Goal: Task Accomplishment & Management: Use online tool/utility

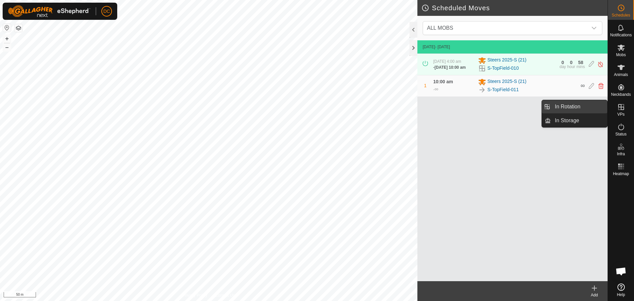
click at [569, 106] on link "In Rotation" at bounding box center [579, 106] width 56 height 13
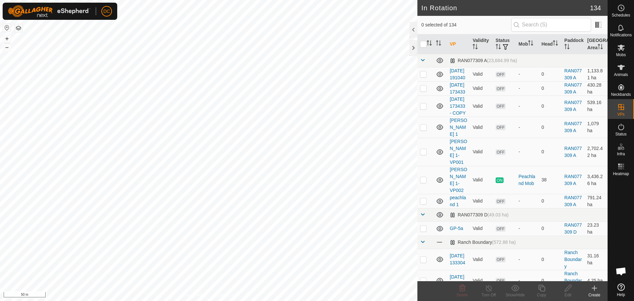
click at [597, 289] on icon at bounding box center [594, 288] width 8 height 8
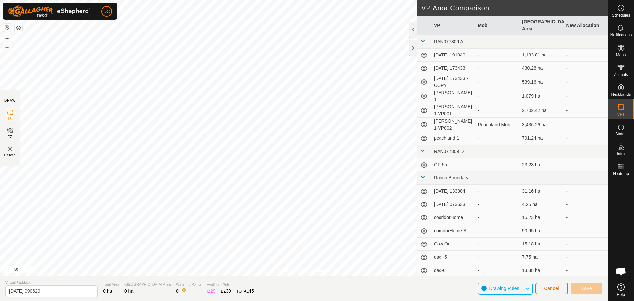
click at [548, 289] on span "Cancel" at bounding box center [552, 288] width 16 height 5
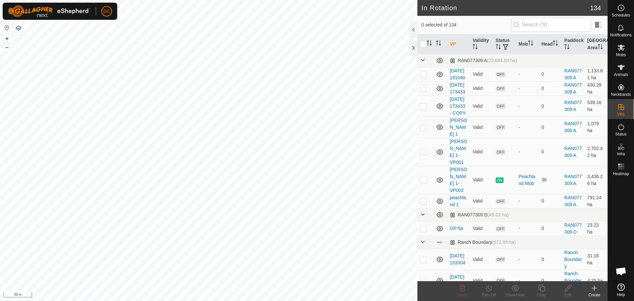
click at [591, 291] on icon at bounding box center [594, 288] width 8 height 8
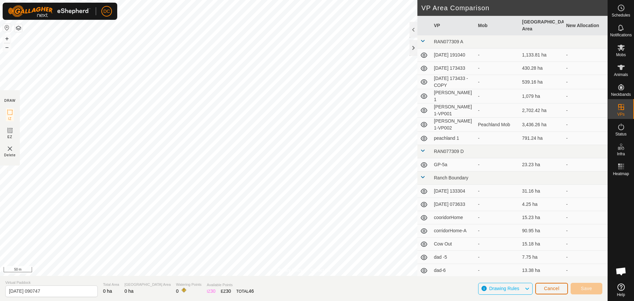
click at [553, 290] on span "Cancel" at bounding box center [552, 288] width 16 height 5
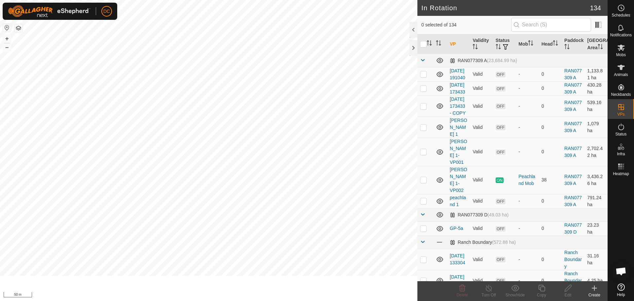
click at [594, 289] on icon at bounding box center [594, 288] width 0 height 5
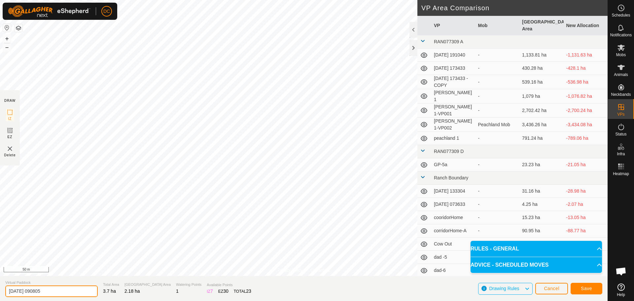
click at [46, 289] on input "2025-09-02 090805" at bounding box center [51, 291] width 92 height 12
drag, startPoint x: 53, startPoint y: 291, endPoint x: -25, endPoint y: 297, distance: 77.8
click at [0, 297] on html "DC Schedules Notifications Mobs Animals Neckbands VPs Status Infra Heatmap Help…" at bounding box center [317, 150] width 634 height 301
type input "MidField"
click at [585, 290] on span "Save" at bounding box center [586, 288] width 11 height 5
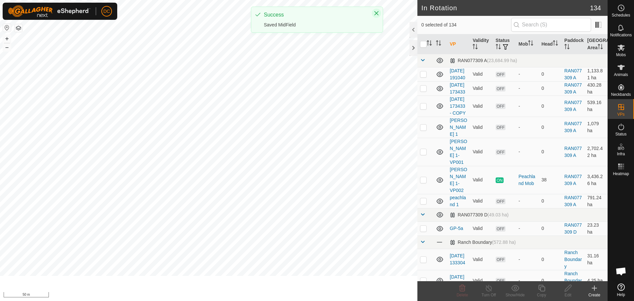
click at [377, 13] on icon "Close" at bounding box center [376, 13] width 4 height 4
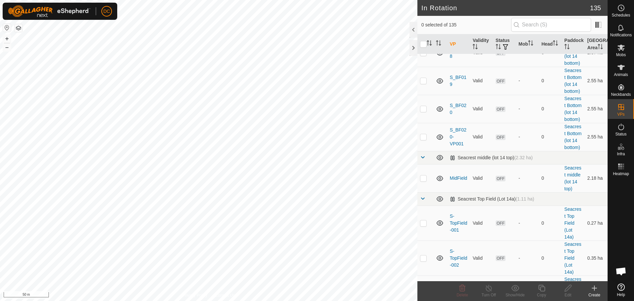
scroll to position [2906, 0]
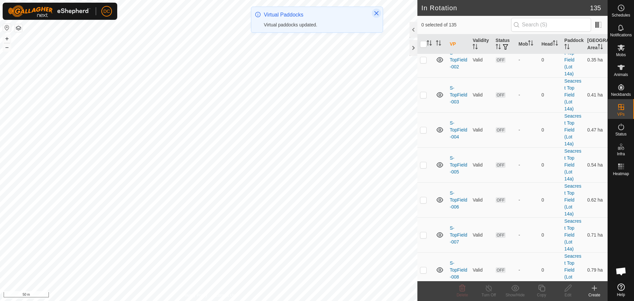
click at [376, 12] on icon "Close" at bounding box center [376, 13] width 5 height 5
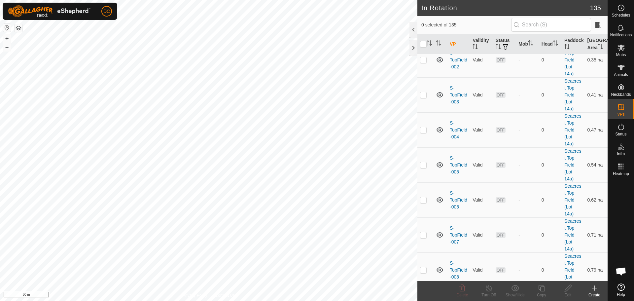
checkbox input "true"
click at [544, 289] on icon at bounding box center [542, 288] width 8 height 8
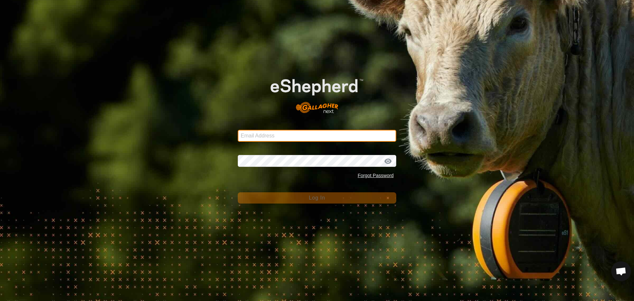
type input "dave@casorsoranch.com"
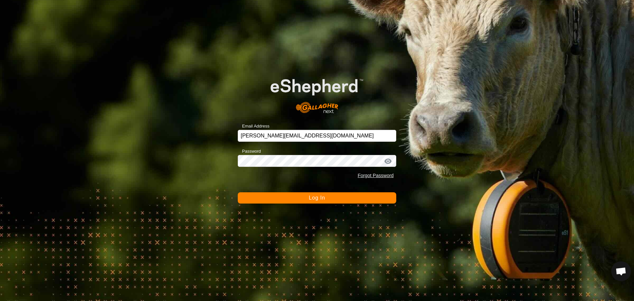
click at [319, 196] on span "Log In" at bounding box center [317, 198] width 16 height 6
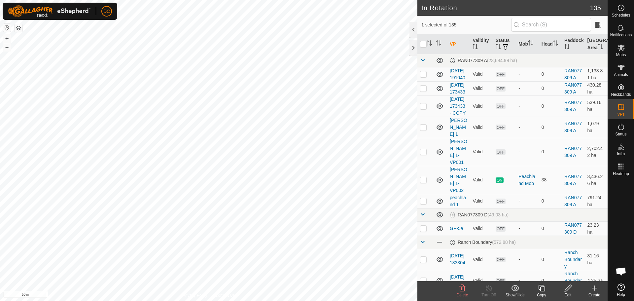
click at [543, 290] on icon at bounding box center [542, 288] width 8 height 8
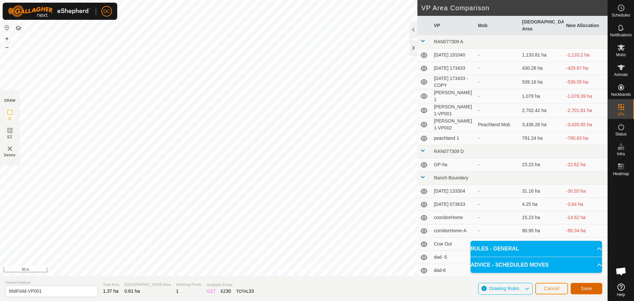
click at [588, 289] on span "Save" at bounding box center [586, 288] width 11 height 5
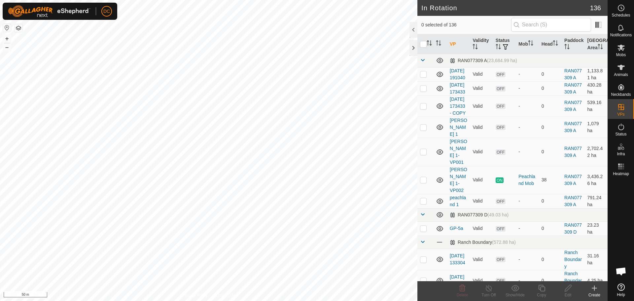
checkbox input "true"
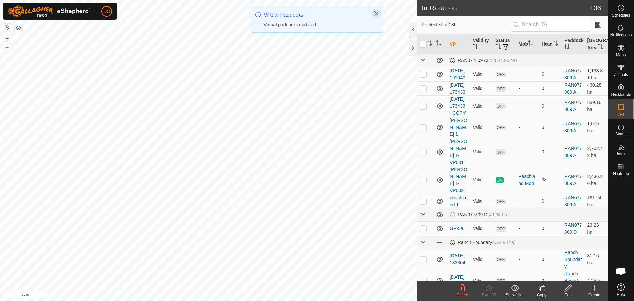
click at [377, 13] on icon "Close" at bounding box center [376, 13] width 5 height 5
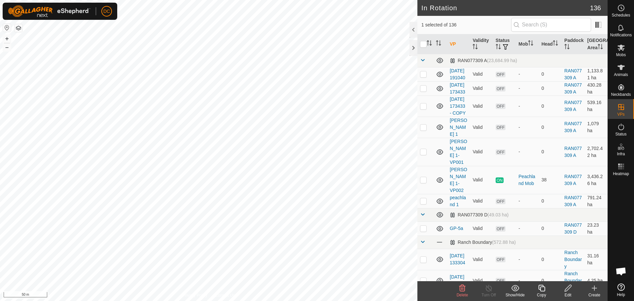
click at [544, 291] on icon at bounding box center [541, 288] width 7 height 7
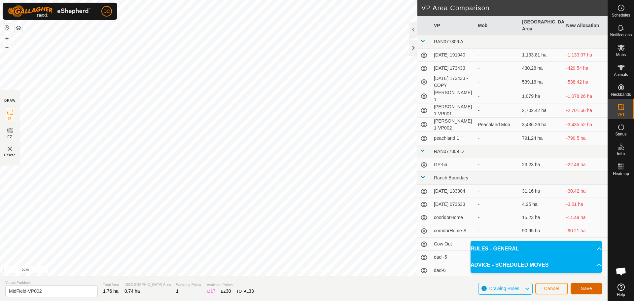
click at [587, 288] on span "Save" at bounding box center [586, 288] width 11 height 5
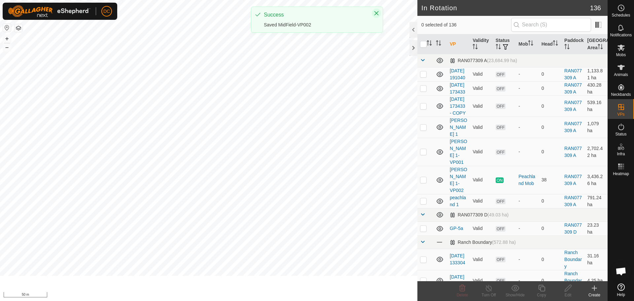
click at [377, 13] on icon "Close" at bounding box center [376, 13] width 5 height 5
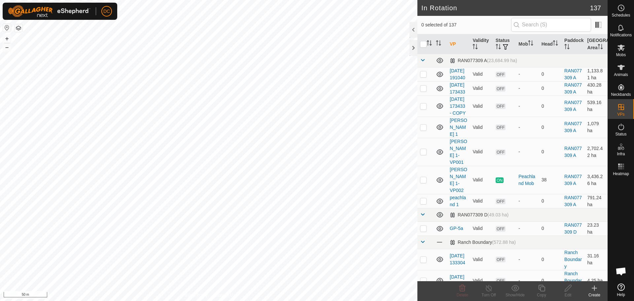
checkbox input "true"
click at [544, 289] on icon at bounding box center [542, 288] width 8 height 8
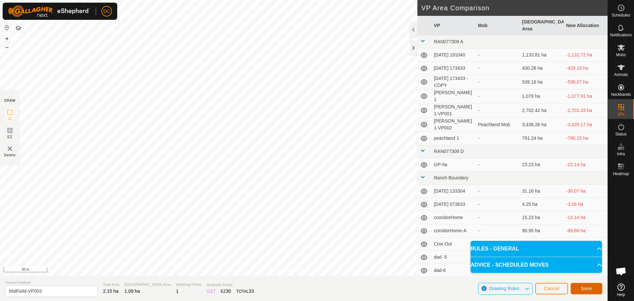
click at [583, 286] on span "Save" at bounding box center [586, 288] width 11 height 5
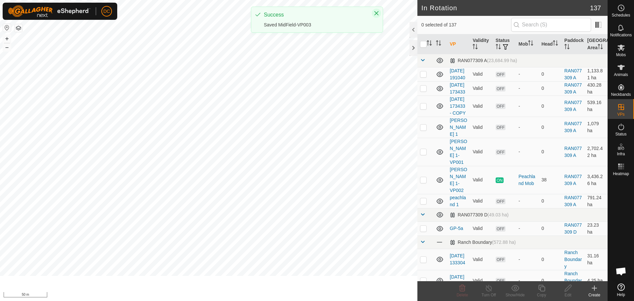
click at [375, 15] on icon "Close" at bounding box center [376, 13] width 4 height 4
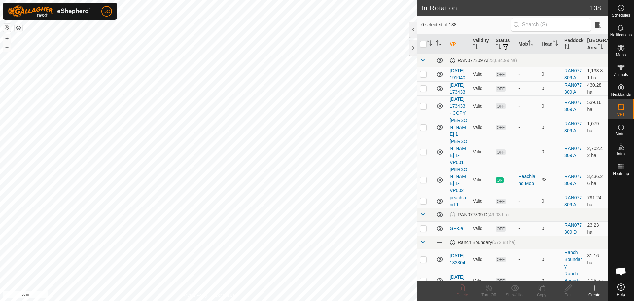
checkbox input "true"
click at [540, 290] on icon at bounding box center [541, 288] width 7 height 7
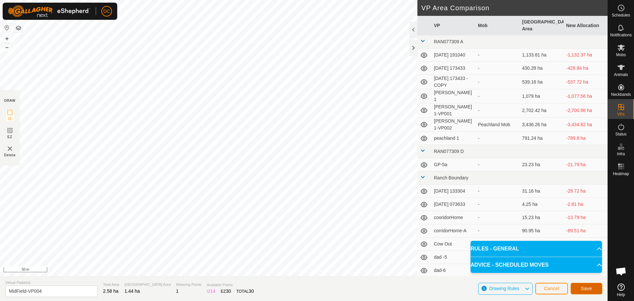
click at [583, 289] on span "Save" at bounding box center [586, 288] width 11 height 5
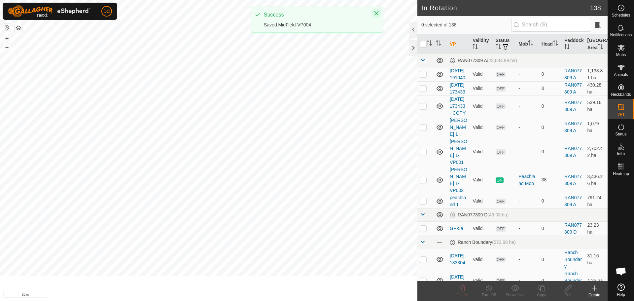
click at [376, 14] on icon "Close" at bounding box center [376, 13] width 4 height 4
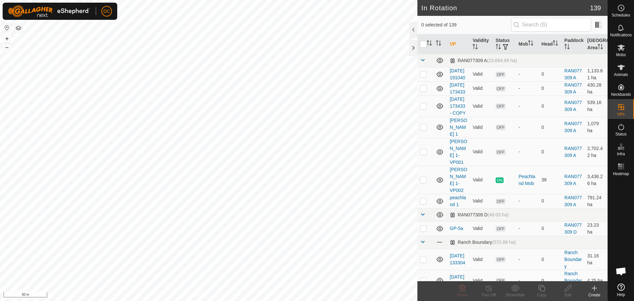
checkbox input "true"
checkbox input "false"
checkbox input "true"
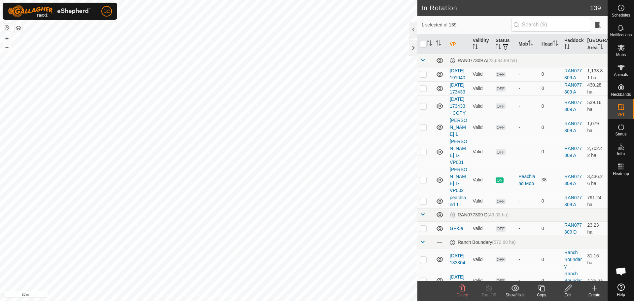
click at [541, 290] on icon at bounding box center [542, 288] width 8 height 8
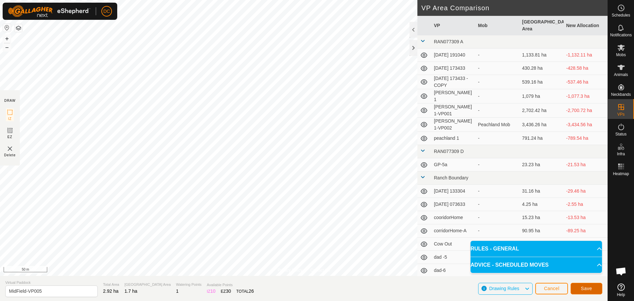
click at [591, 289] on span "Save" at bounding box center [586, 288] width 11 height 5
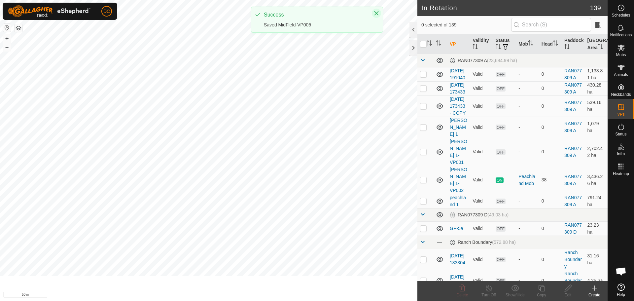
click at [376, 12] on icon "Close" at bounding box center [376, 13] width 5 height 5
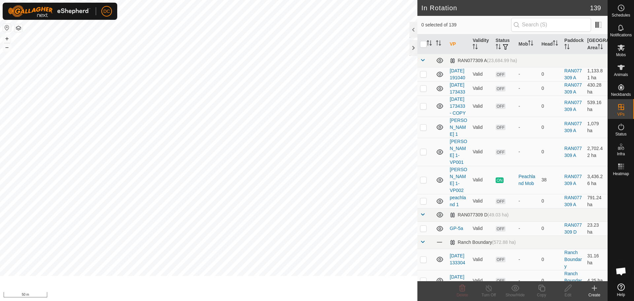
click at [374, 14] on icon "Close" at bounding box center [376, 12] width 5 height 5
checkbox input "true"
click at [543, 288] on icon at bounding box center [542, 288] width 8 height 8
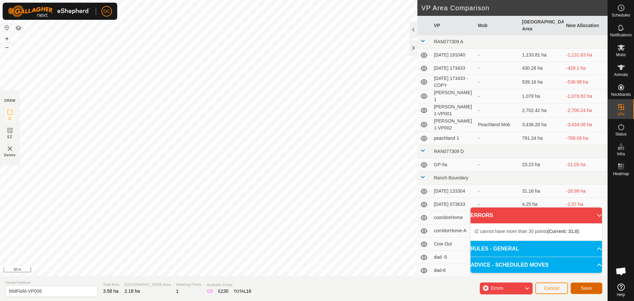
click at [589, 289] on span "Save" at bounding box center [586, 287] width 11 height 5
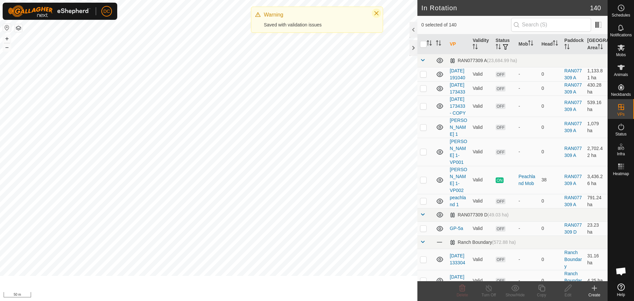
click at [377, 14] on icon "Close" at bounding box center [376, 13] width 4 height 4
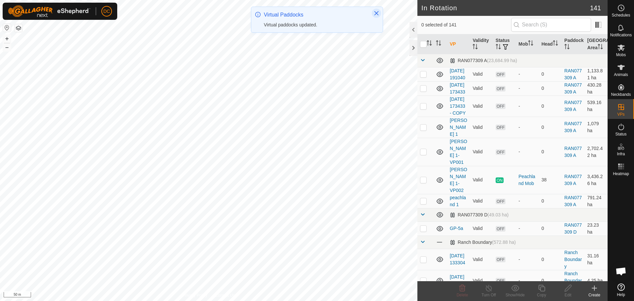
click at [376, 14] on icon "Close" at bounding box center [376, 13] width 5 height 5
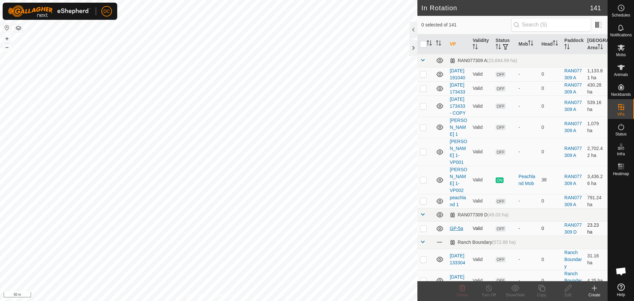
click at [424, 242] on span at bounding box center [422, 241] width 5 height 5
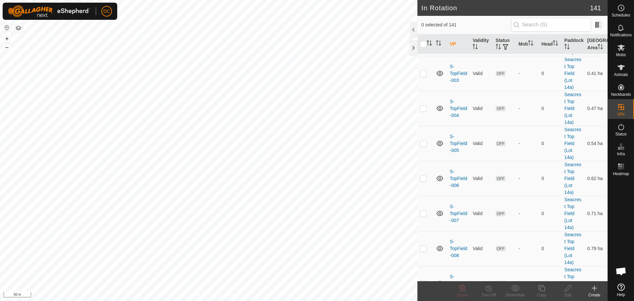
scroll to position [1024, 0]
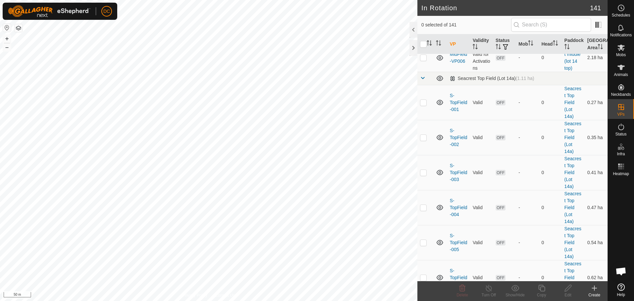
checkbox input "true"
click at [425, 4] on p-checkbox at bounding box center [423, 1] width 7 height 5
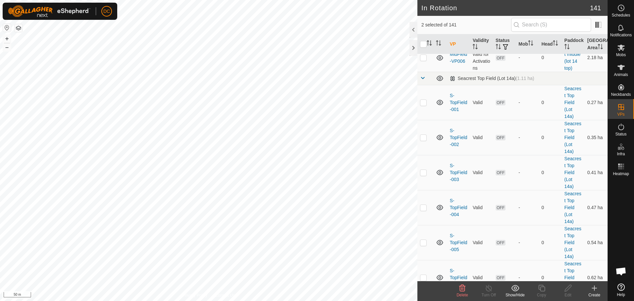
checkbox input "true"
click at [424, 32] on p-checkbox at bounding box center [423, 29] width 7 height 5
checkbox input "true"
click at [425, 60] on p-checkbox at bounding box center [423, 57] width 7 height 5
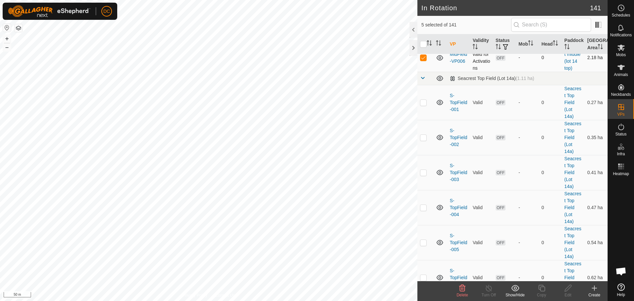
checkbox input "false"
click at [422, 32] on p-checkbox at bounding box center [423, 29] width 7 height 5
checkbox input "false"
click at [423, 4] on p-checkbox at bounding box center [423, 1] width 7 height 5
checkbox input "false"
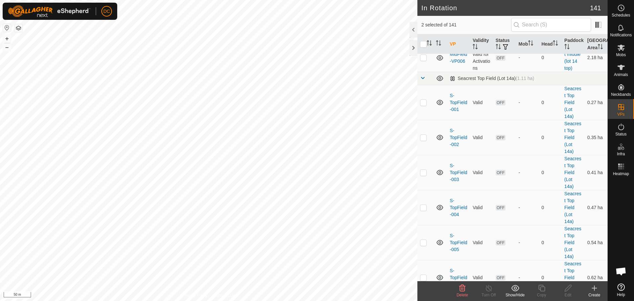
checkbox input "false"
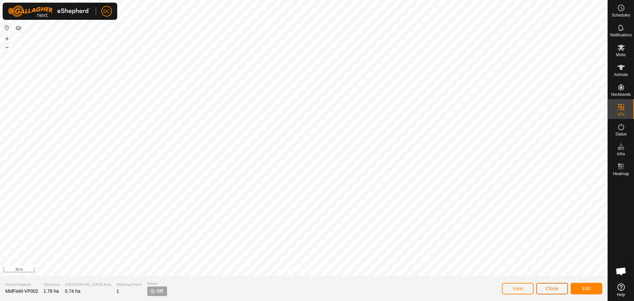
click at [552, 288] on span "Close" at bounding box center [552, 288] width 13 height 5
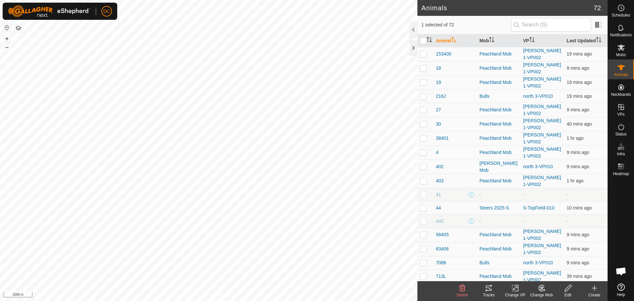
click at [487, 290] on icon at bounding box center [489, 287] width 6 height 5
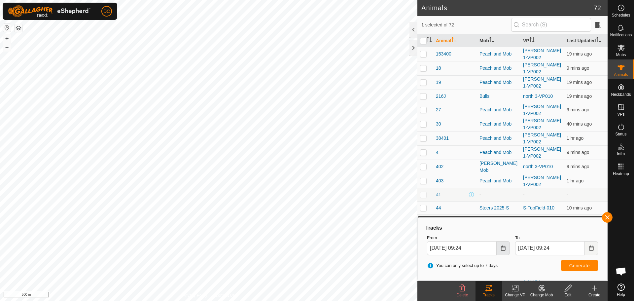
click at [503, 250] on icon "Choose Date" at bounding box center [503, 247] width 5 height 5
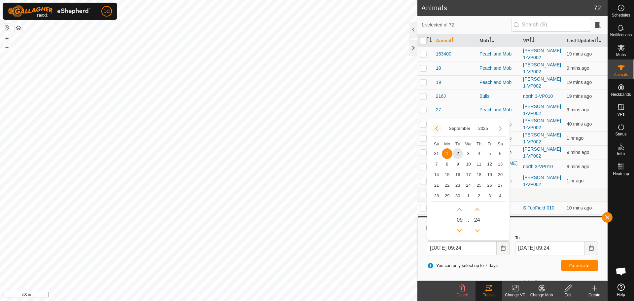
click at [437, 128] on button "Previous Month" at bounding box center [436, 128] width 11 height 11
click at [477, 195] on span "28" at bounding box center [479, 196] width 11 height 11
type input "28 Aug, 2025 09:24"
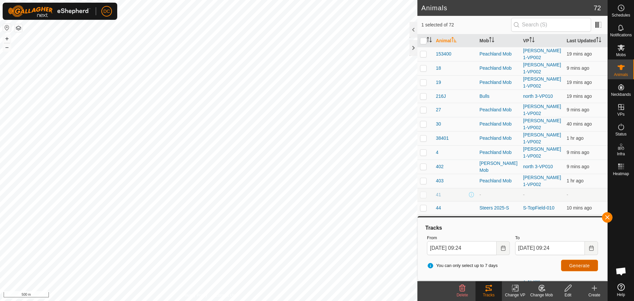
click at [583, 261] on button "Generate" at bounding box center [579, 266] width 37 height 12
click at [607, 214] on button "button" at bounding box center [607, 217] width 11 height 11
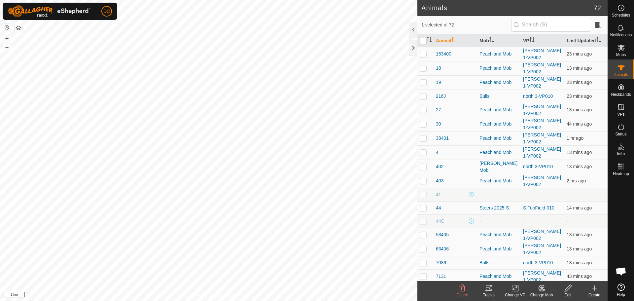
click at [626, 285] on link "Help" at bounding box center [621, 290] width 26 height 18
click at [631, 4] on div "Schedules" at bounding box center [621, 10] width 26 height 20
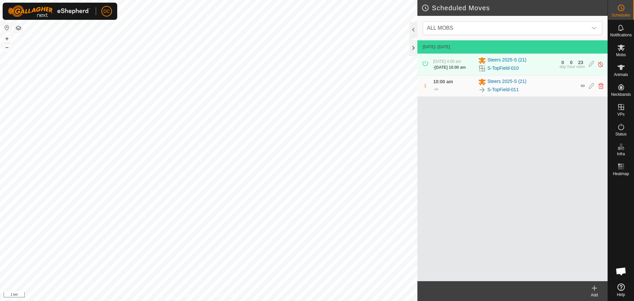
click at [625, 8] on icon at bounding box center [621, 8] width 8 height 8
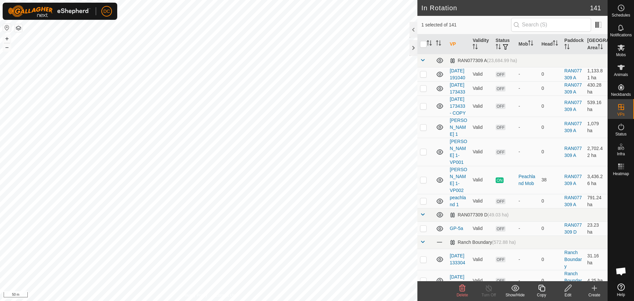
click at [570, 288] on icon at bounding box center [568, 288] width 8 height 8
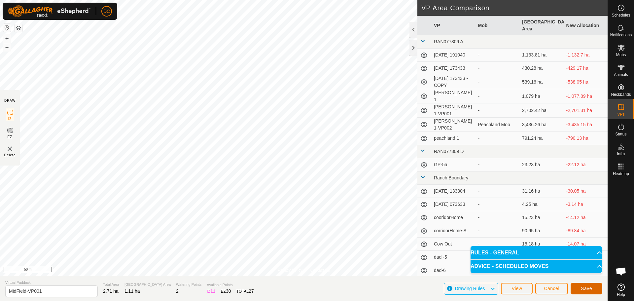
click at [589, 287] on span "Save" at bounding box center [586, 288] width 11 height 5
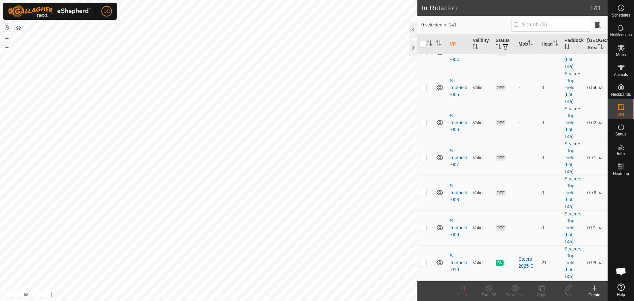
scroll to position [3123, 0]
click at [621, 50] on icon at bounding box center [621, 48] width 8 height 8
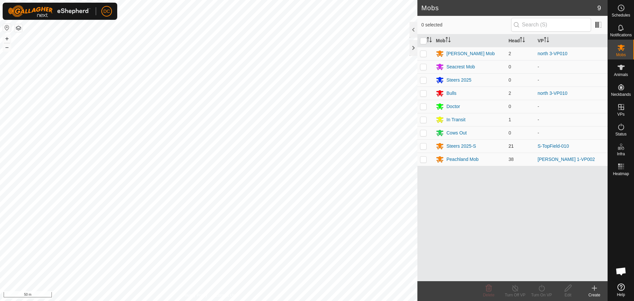
click at [424, 147] on p-checkbox at bounding box center [423, 145] width 7 height 5
checkbox input "true"
click at [623, 9] on icon at bounding box center [621, 8] width 8 height 8
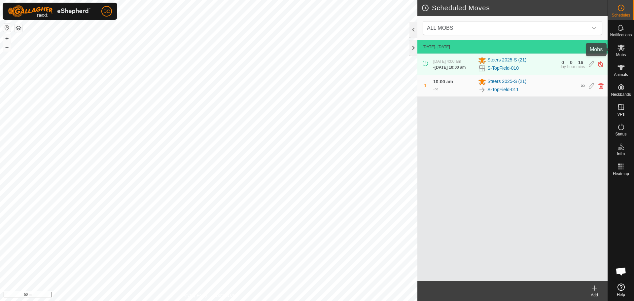
click at [622, 47] on icon at bounding box center [621, 48] width 7 height 6
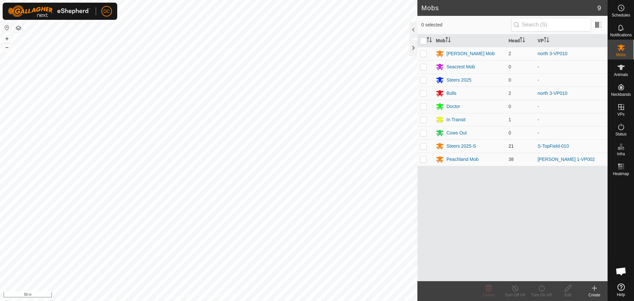
click at [421, 144] on p-checkbox at bounding box center [423, 145] width 7 height 5
checkbox input "true"
click at [541, 288] on icon at bounding box center [542, 288] width 8 height 8
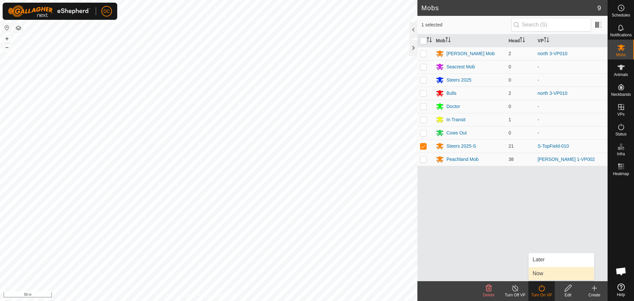
click at [549, 273] on link "Now" at bounding box center [561, 273] width 65 height 13
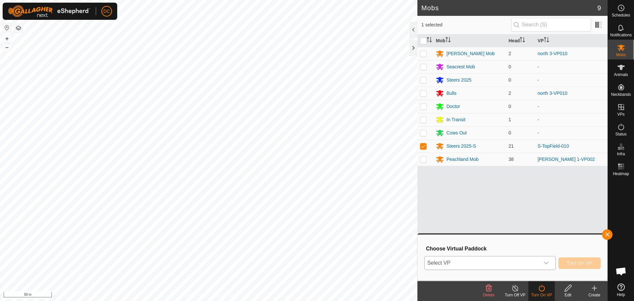
click at [525, 263] on span "Select VP" at bounding box center [482, 262] width 115 height 13
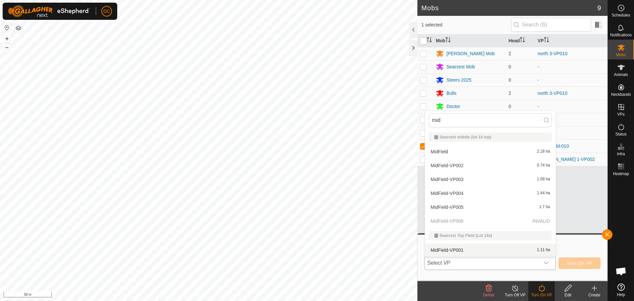
type input "mid"
click at [462, 249] on li "MidField-VP001 1.11 ha" at bounding box center [490, 249] width 131 height 13
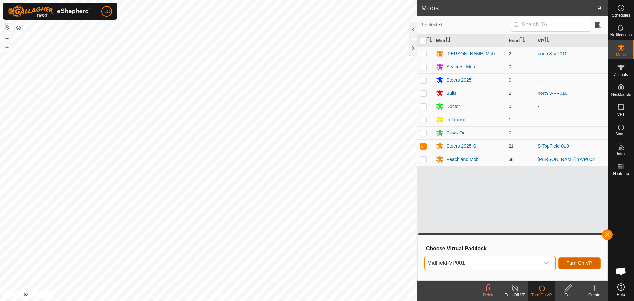
click at [581, 266] on button "Turn On VP" at bounding box center [579, 263] width 42 height 12
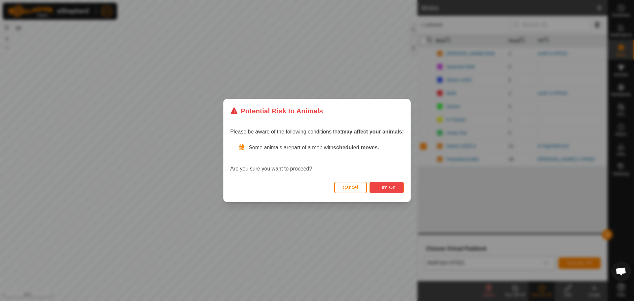
click at [393, 187] on span "Turn On" at bounding box center [387, 187] width 18 height 5
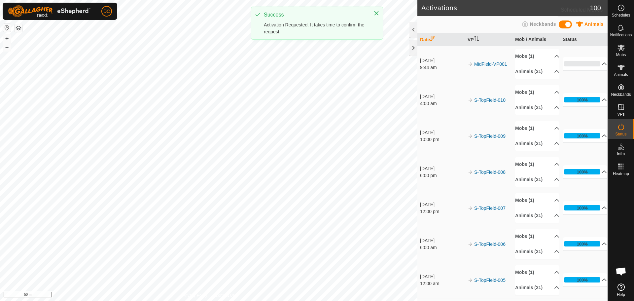
click at [622, 9] on icon at bounding box center [621, 8] width 8 height 8
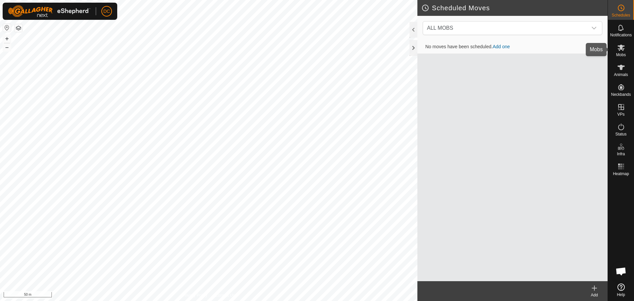
click at [621, 47] on icon at bounding box center [621, 48] width 7 height 6
